Goal: Transaction & Acquisition: Purchase product/service

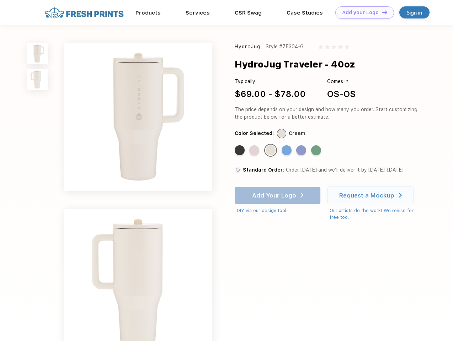
click at [362, 12] on link "Add your Logo Design Tool" at bounding box center [364, 12] width 59 height 12
click at [0, 0] on div "Design Tool" at bounding box center [0, 0] width 0 height 0
click at [381, 12] on link "Add your Logo Design Tool" at bounding box center [364, 12] width 59 height 12
click at [37, 53] on img at bounding box center [37, 53] width 21 height 21
click at [37, 80] on img at bounding box center [37, 79] width 21 height 21
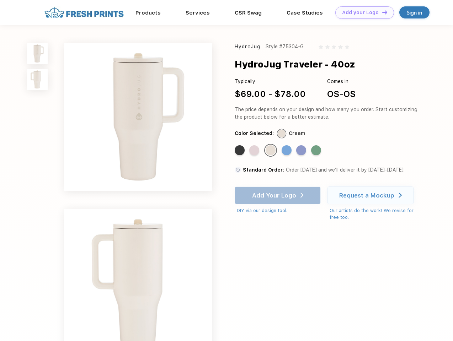
click at [240, 151] on div "Standard Color" at bounding box center [239, 150] width 10 height 10
click at [255, 151] on div "Standard Color" at bounding box center [254, 150] width 10 height 10
click at [271, 151] on div "Standard Color" at bounding box center [270, 150] width 10 height 10
click at [287, 151] on div "Standard Color" at bounding box center [286, 150] width 10 height 10
click at [302, 151] on div "Standard Color" at bounding box center [301, 150] width 10 height 10
